Goal: Navigation & Orientation: Find specific page/section

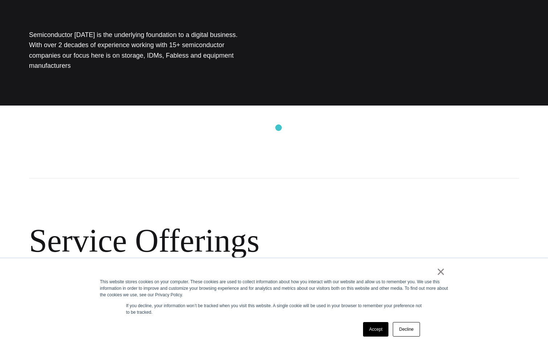
scroll to position [218, 0]
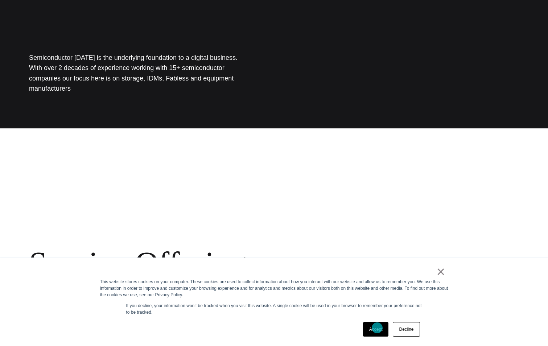
click at [377, 328] on link "Accept" at bounding box center [376, 329] width 26 height 15
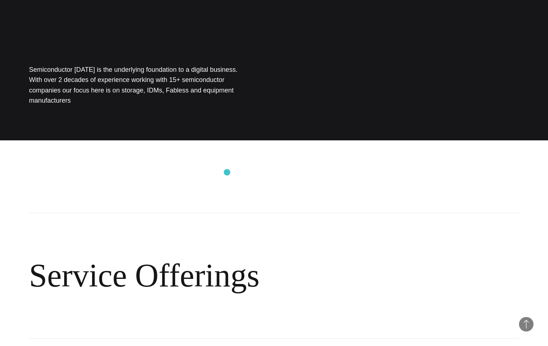
scroll to position [0, 0]
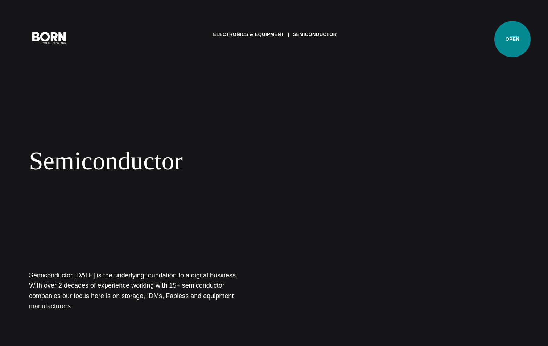
click at [512, 39] on button "Primary Menu" at bounding box center [514, 37] width 17 height 15
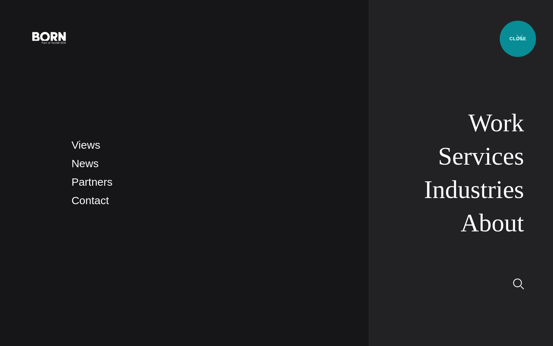
click at [518, 39] on button "Primary Menu" at bounding box center [519, 37] width 17 height 15
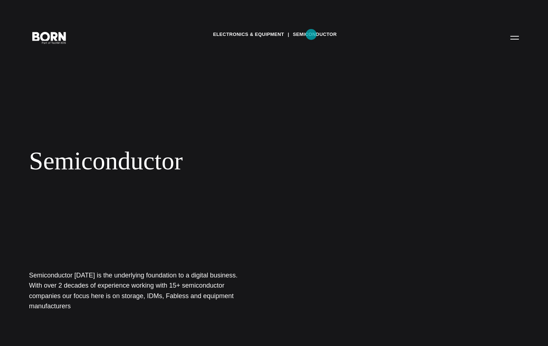
click at [311, 34] on link "Semiconductor" at bounding box center [315, 34] width 44 height 11
